Goal: Information Seeking & Learning: Understand process/instructions

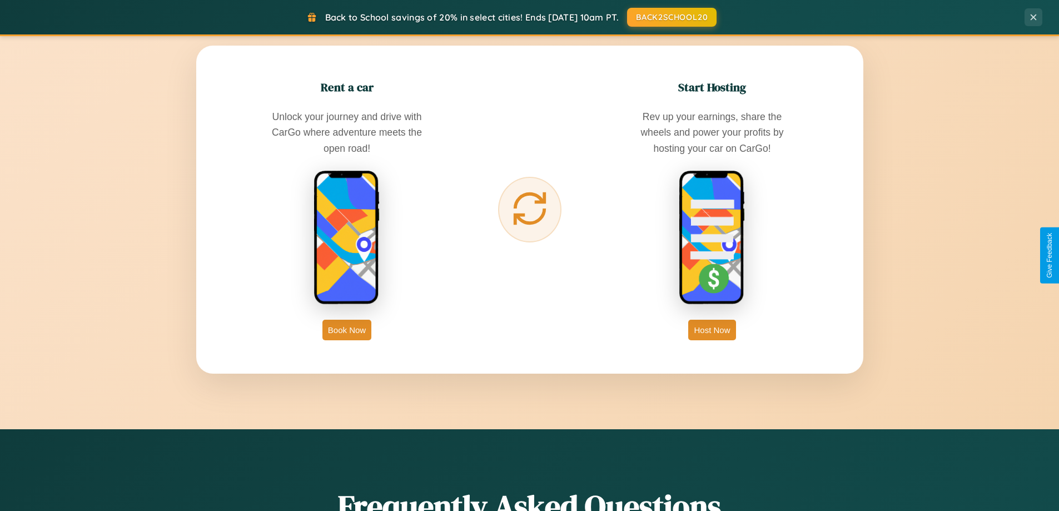
scroll to position [2138, 0]
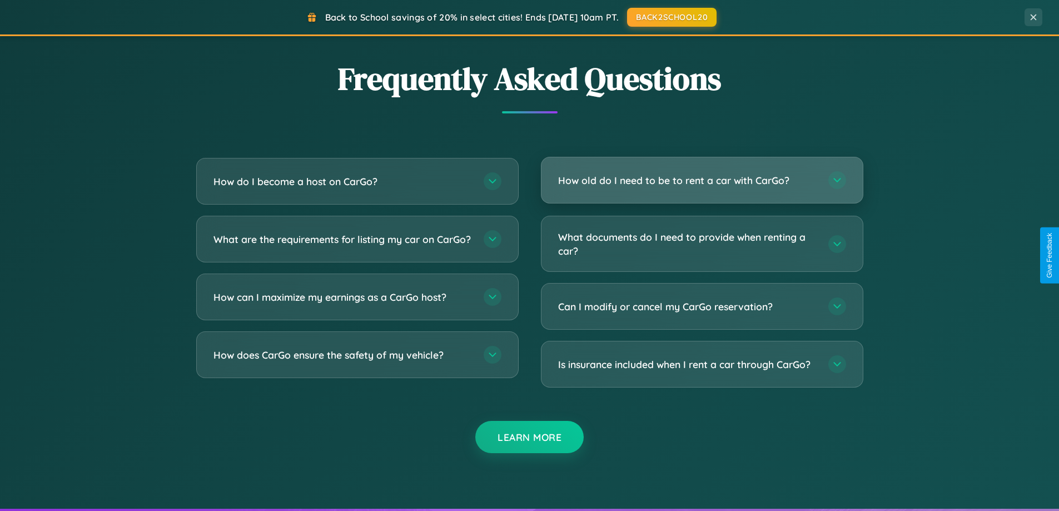
click at [701, 180] on h3 "How old do I need to be to rent a car with CarGo?" at bounding box center [687, 180] width 259 height 14
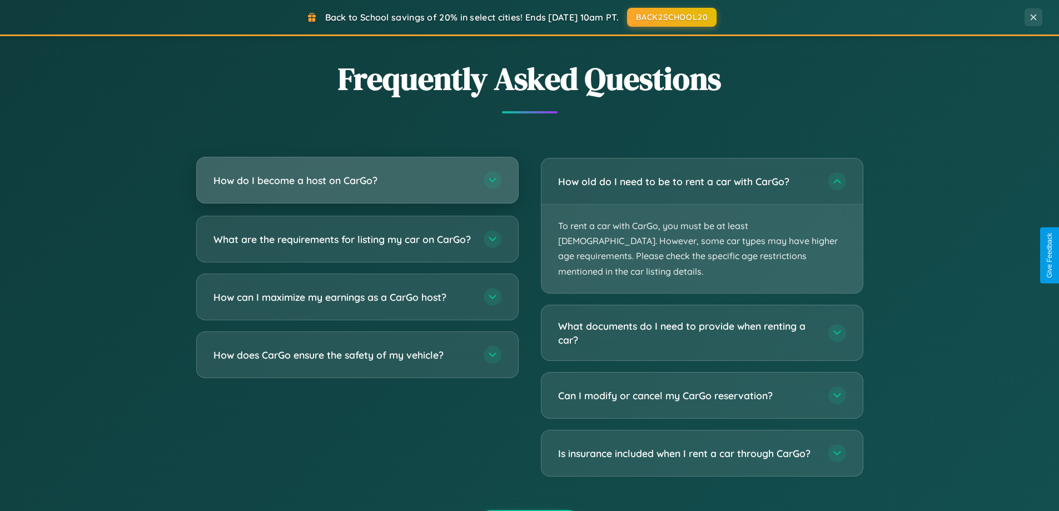
click at [357, 180] on h3 "How do I become a host on CarGo?" at bounding box center [342, 180] width 259 height 14
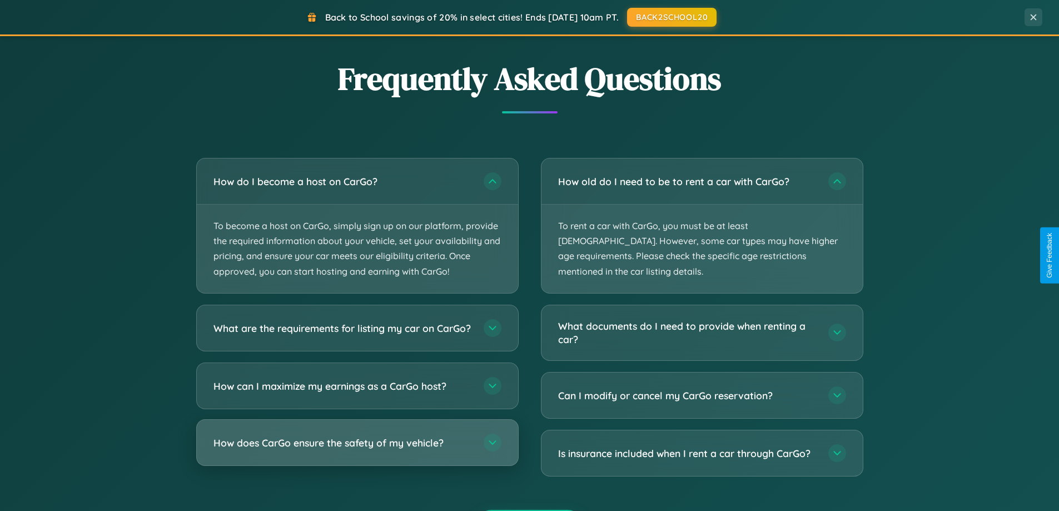
click at [357, 449] on h3 "How does CarGo ensure the safety of my vehicle?" at bounding box center [342, 442] width 259 height 14
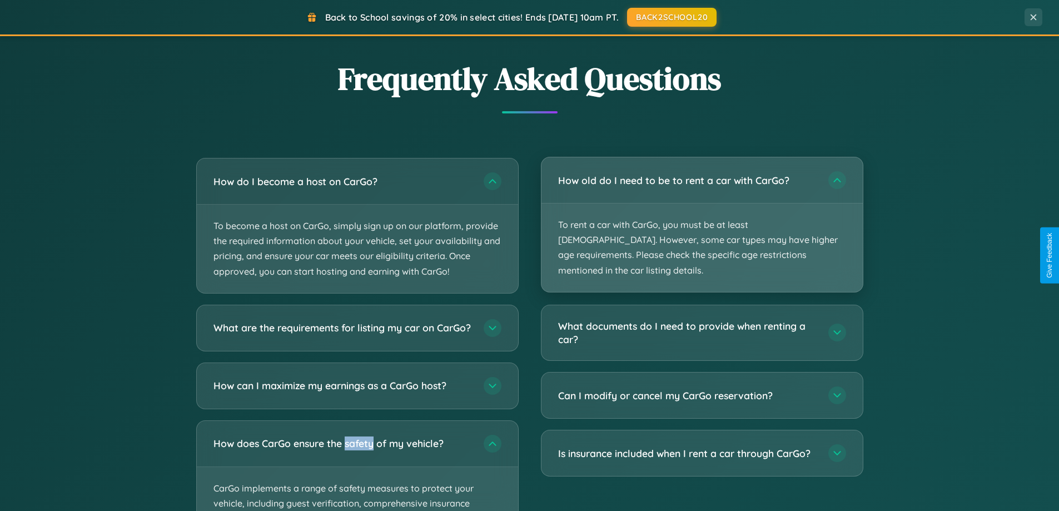
click at [701, 217] on p "To rent a car with CarGo, you must be at least [DEMOGRAPHIC_DATA]. However, som…" at bounding box center [701, 247] width 321 height 88
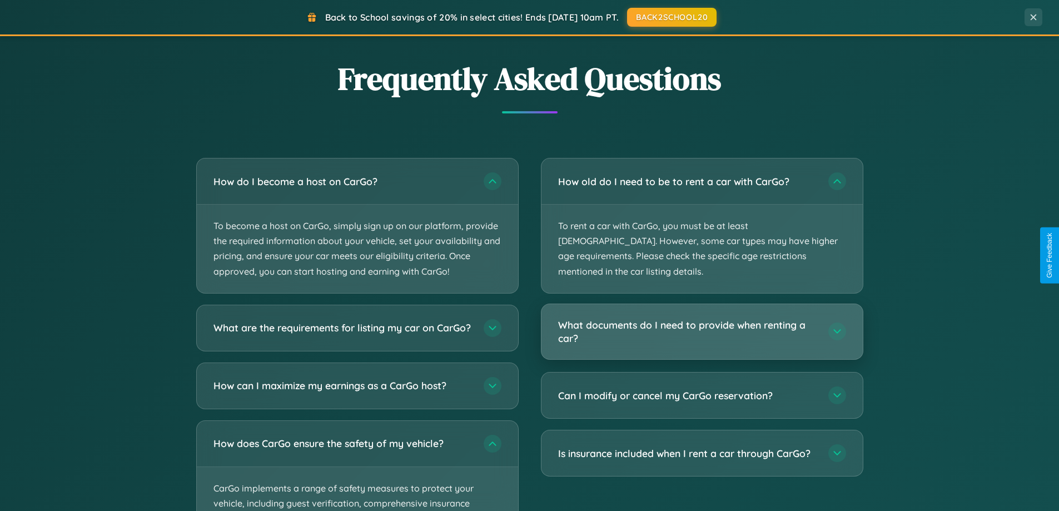
click at [701, 318] on h3 "What documents do I need to provide when renting a car?" at bounding box center [687, 331] width 259 height 27
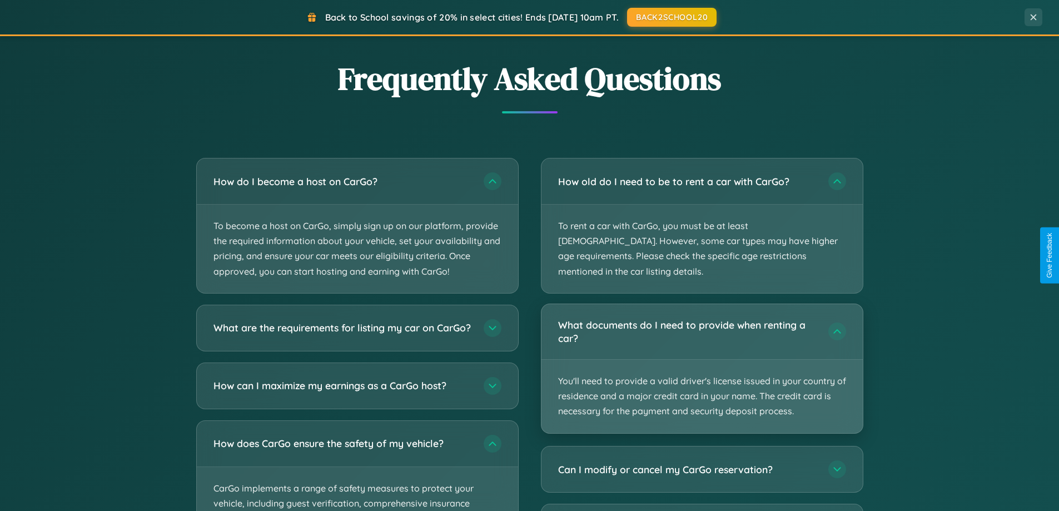
click at [701, 360] on p "You'll need to provide a valid driver's license issued in your country of resid…" at bounding box center [701, 396] width 321 height 73
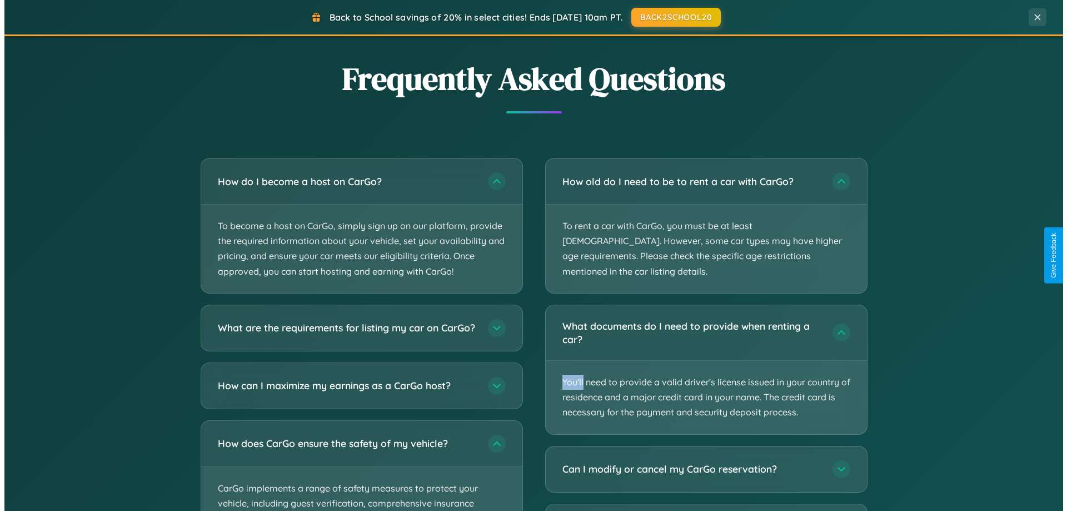
scroll to position [0, 0]
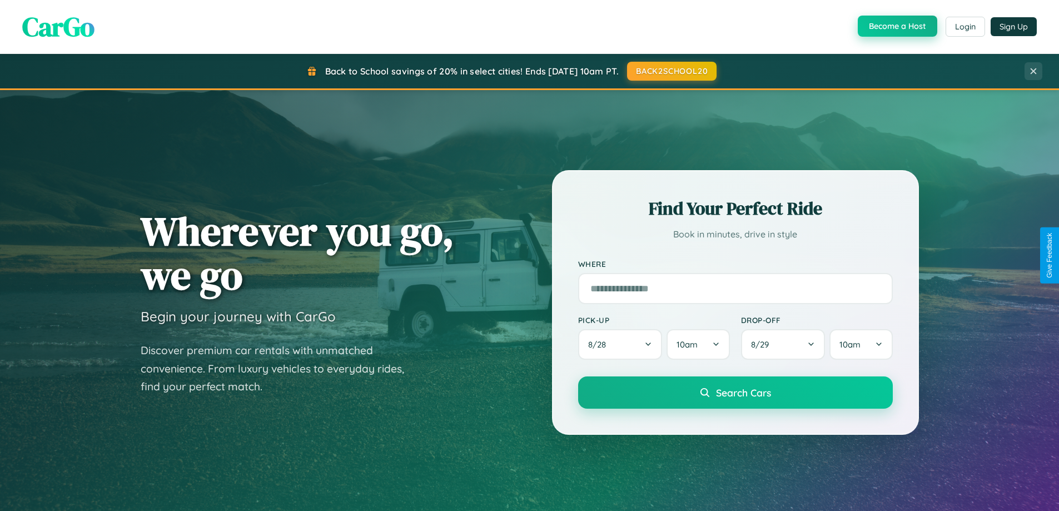
click at [896, 27] on button "Become a Host" at bounding box center [896, 26] width 79 height 21
